Goal: Transaction & Acquisition: Subscribe to service/newsletter

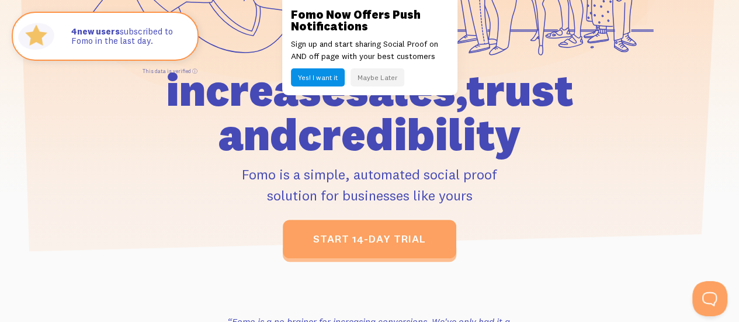
click at [375, 76] on button "Maybe Later" at bounding box center [377, 77] width 54 height 18
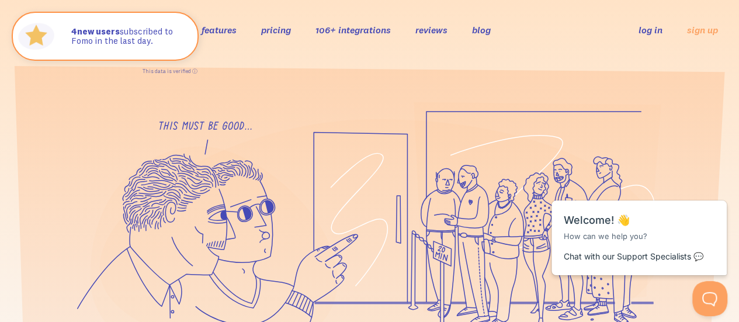
click at [273, 32] on link "pricing" at bounding box center [276, 30] width 30 height 12
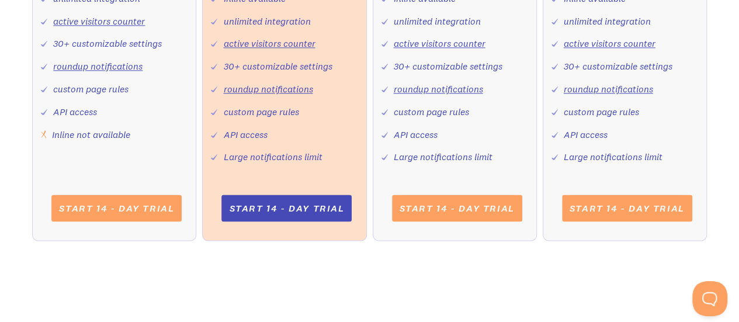
scroll to position [674, 0]
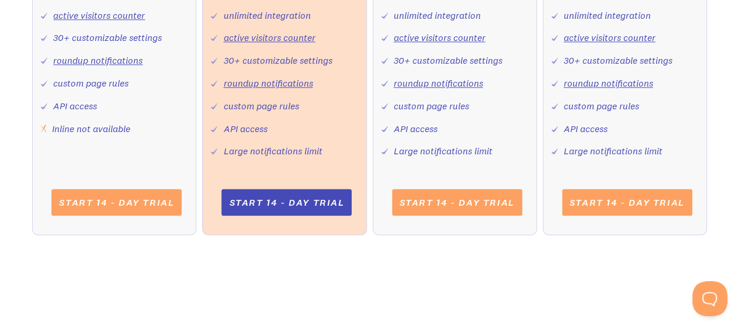
click at [130, 15] on link "active visitors counter" at bounding box center [99, 15] width 92 height 12
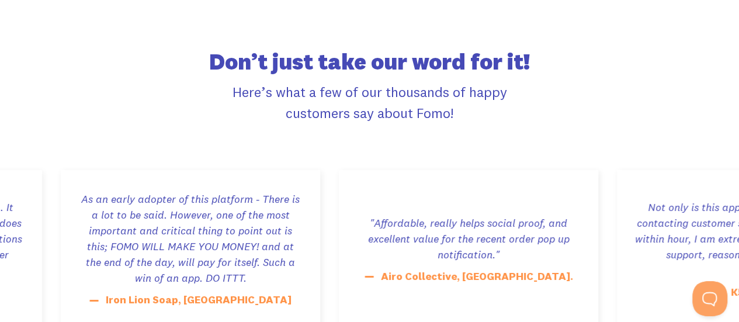
scroll to position [1937, 0]
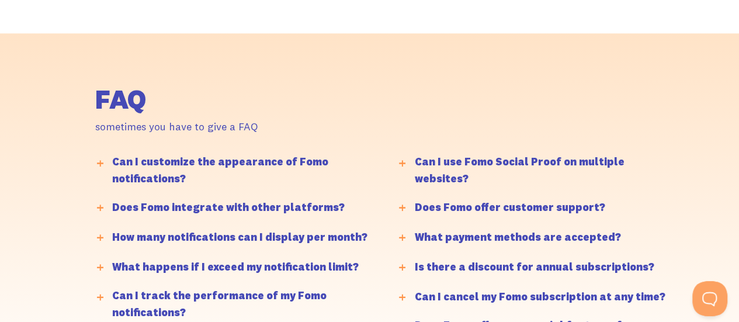
scroll to position [2891, 0]
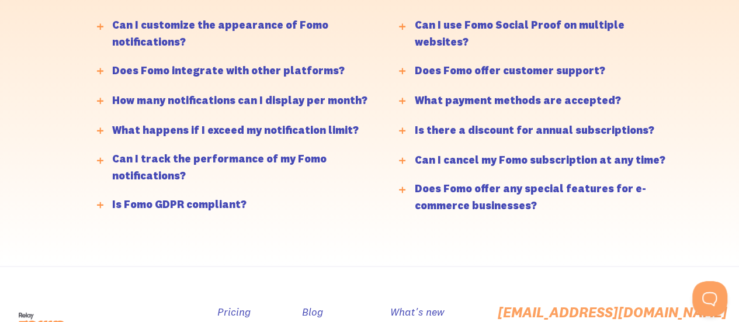
click at [285, 19] on div "Can I customize the appearance of Fomo notifications?" at bounding box center [243, 34] width 262 height 34
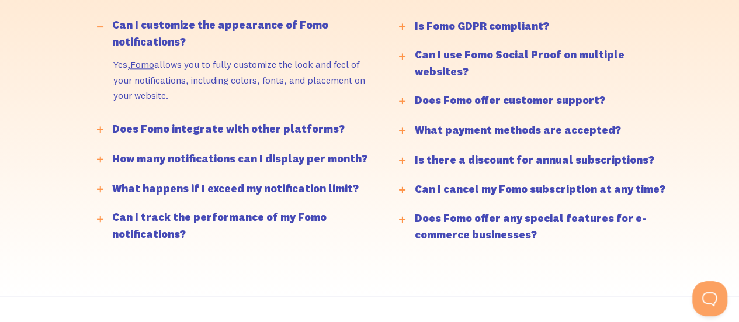
click at [138, 61] on link "Fomo" at bounding box center [142, 64] width 24 height 12
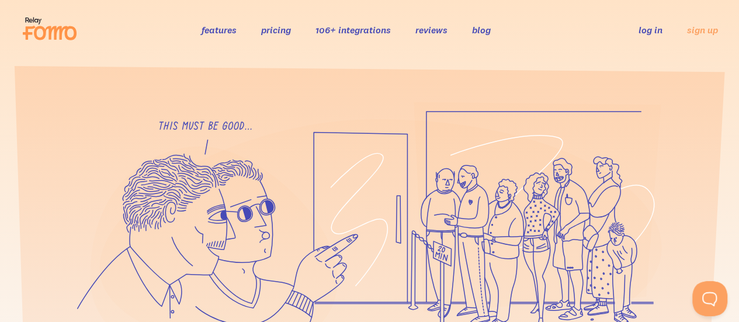
click at [367, 32] on link "106+ integrations" at bounding box center [352, 30] width 75 height 12
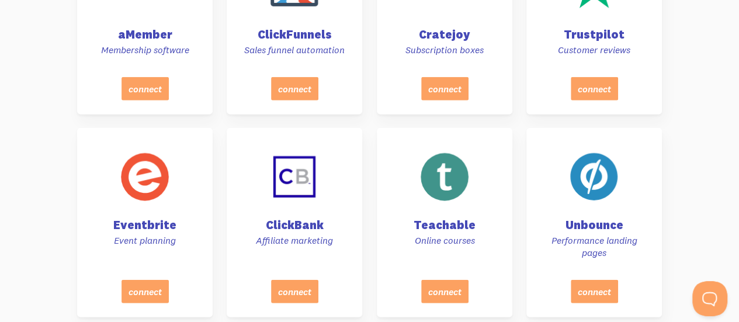
scroll to position [4519, 0]
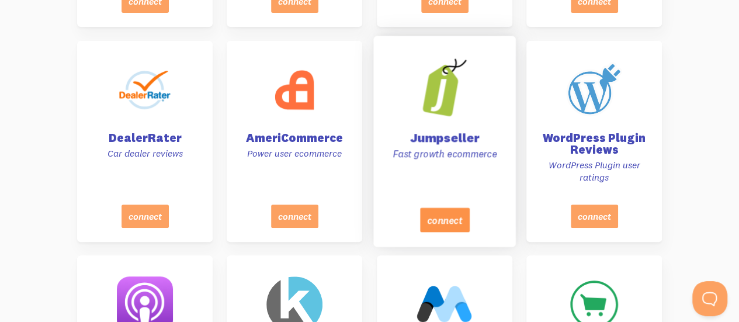
click at [433, 231] on button "connect" at bounding box center [444, 219] width 50 height 25
